Goal: Entertainment & Leisure: Consume media (video, audio)

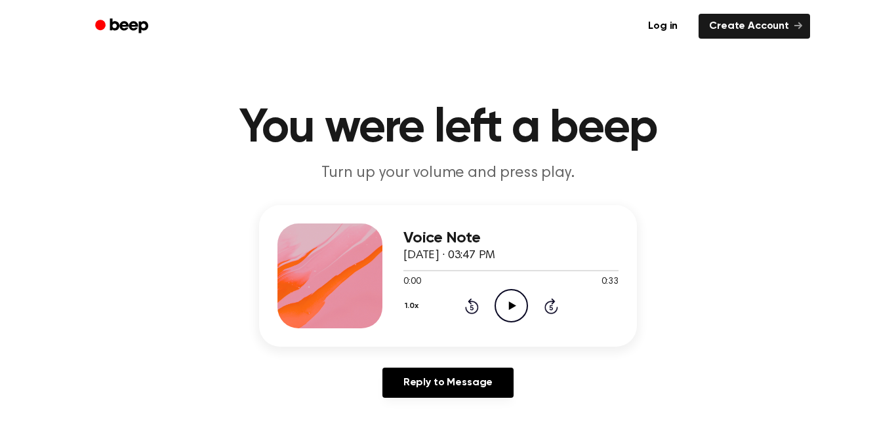
scroll to position [1, 0]
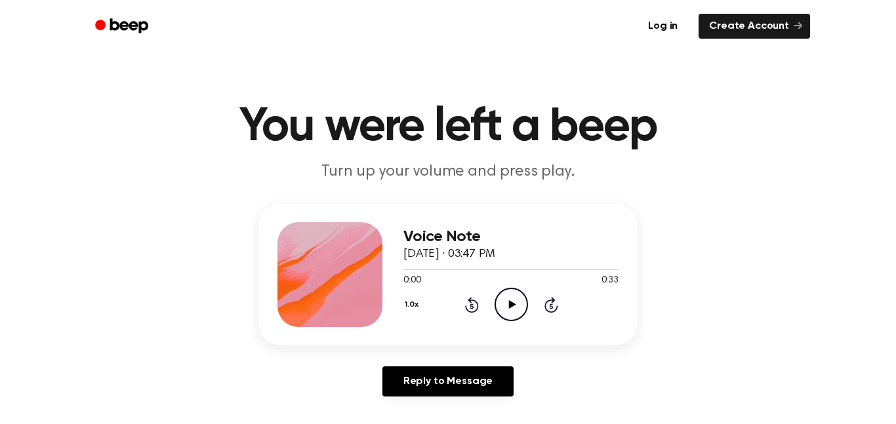
click at [516, 312] on icon "Play Audio" at bounding box center [510, 304] width 33 height 33
click at [522, 300] on icon "Play Audio" at bounding box center [510, 304] width 33 height 33
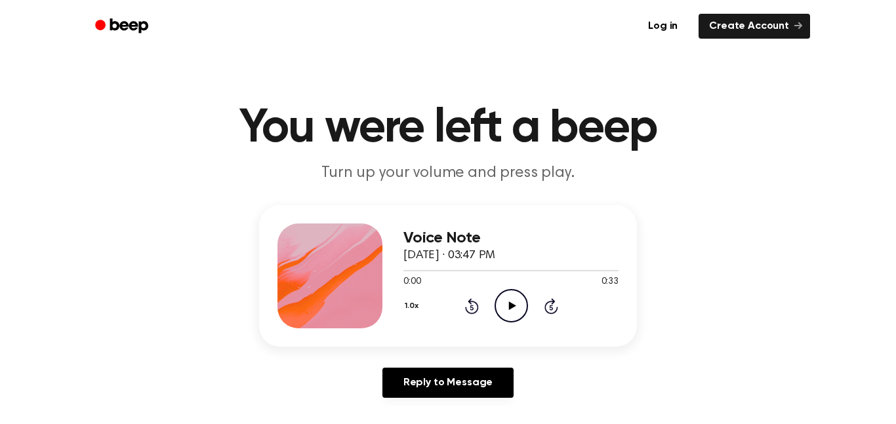
click at [511, 300] on icon "Play Audio" at bounding box center [510, 305] width 33 height 33
click at [500, 324] on div "Voice Note September 18, 2025 · 03:47 PM 0:25 0:33 Your browser does not suppor…" at bounding box center [510, 276] width 215 height 105
click at [508, 306] on icon at bounding box center [511, 306] width 6 height 9
drag, startPoint x: 554, startPoint y: 268, endPoint x: 332, endPoint y: 349, distance: 236.7
click at [332, 349] on div "Voice Note September 18, 2025 · 03:47 PM 0:26 0:33 Your browser does not suppor…" at bounding box center [448, 306] width 864 height 203
